Goal: Task Accomplishment & Management: Use online tool/utility

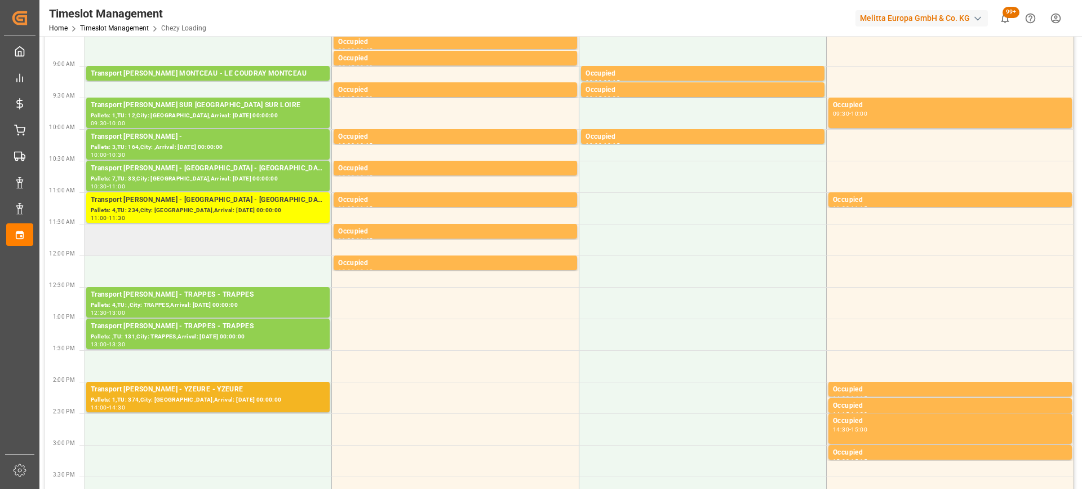
scroll to position [4, 0]
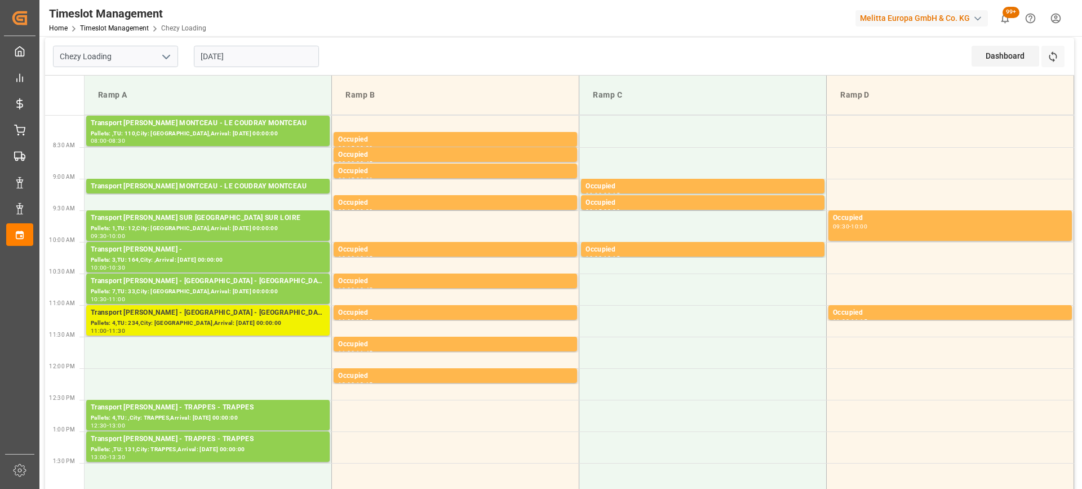
click at [243, 318] on div "Pallets: 4,TU: 234,City: [GEOGRAPHIC_DATA],Arrival: [DATE] 00:00:00" at bounding box center [208, 323] width 234 height 10
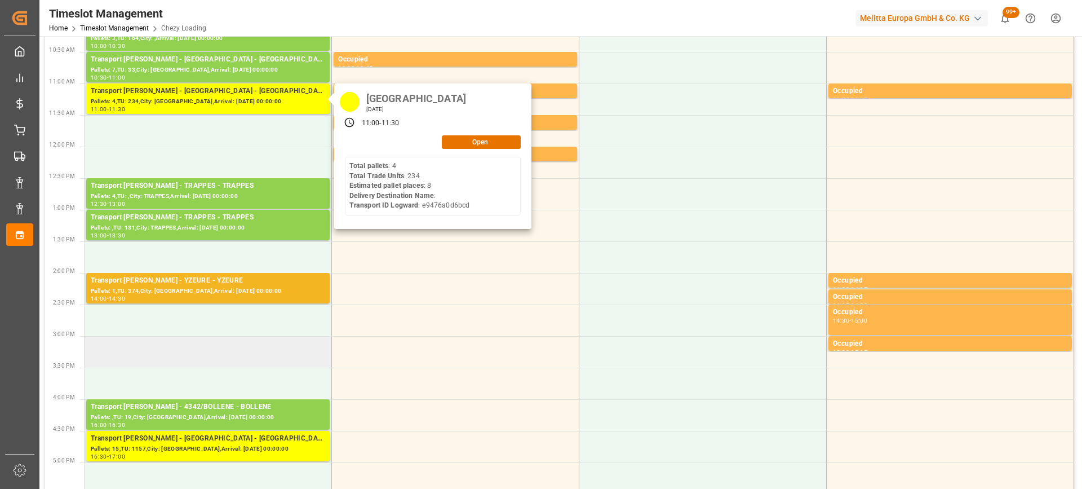
scroll to position [451, 0]
